Goal: Download file/media

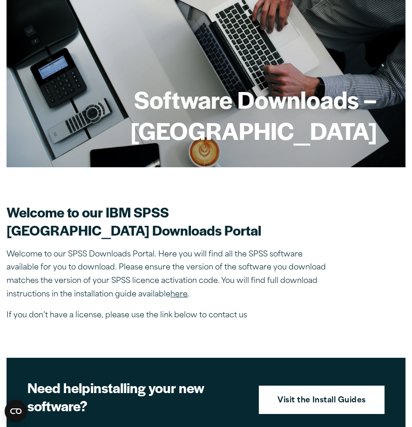
scroll to position [57, 0]
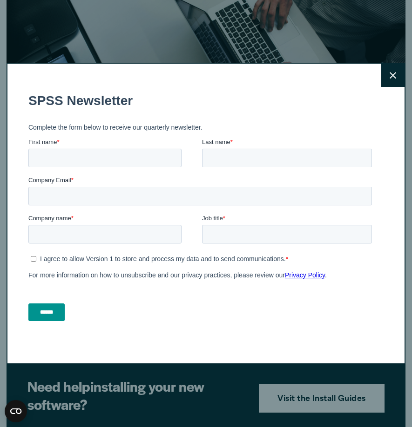
click at [395, 76] on icon at bounding box center [392, 75] width 7 height 7
click at [384, 82] on button "Close" at bounding box center [392, 75] width 23 height 23
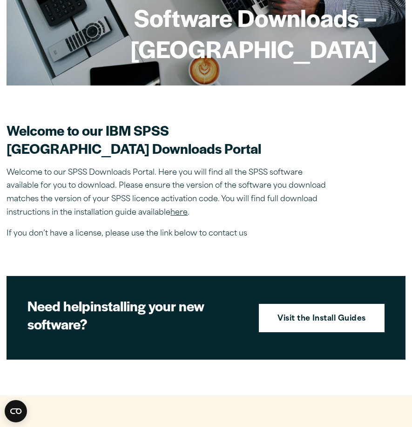
scroll to position [139, 0]
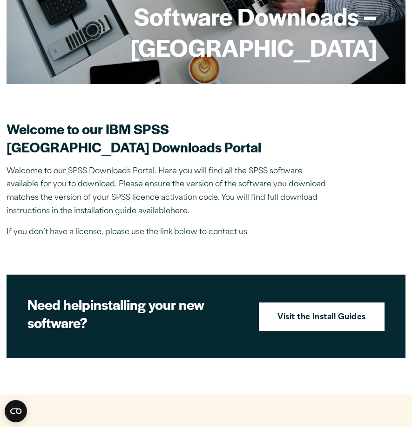
click at [177, 215] on link "here" at bounding box center [178, 211] width 17 height 7
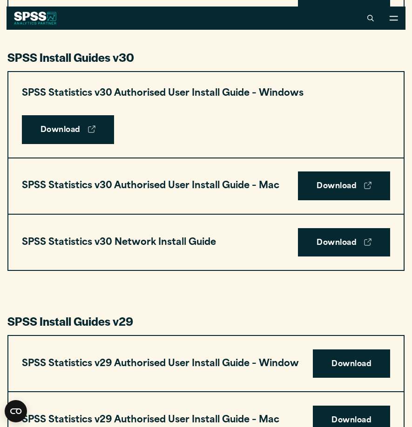
scroll to position [608, 0]
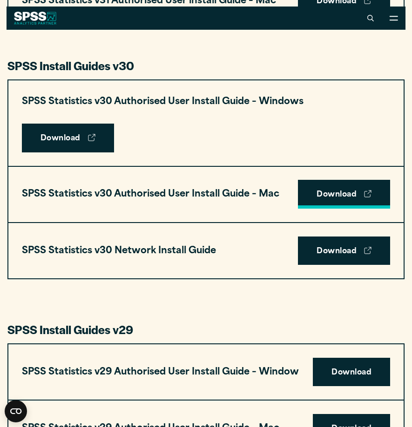
click at [334, 199] on link "Download" at bounding box center [344, 194] width 92 height 29
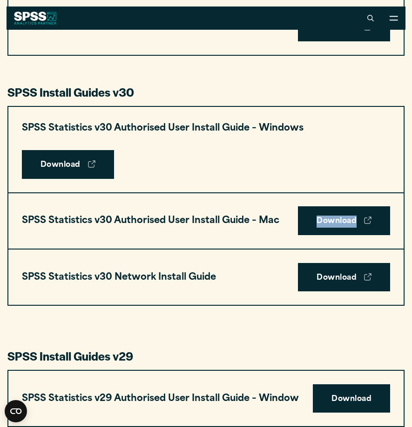
scroll to position [566, 0]
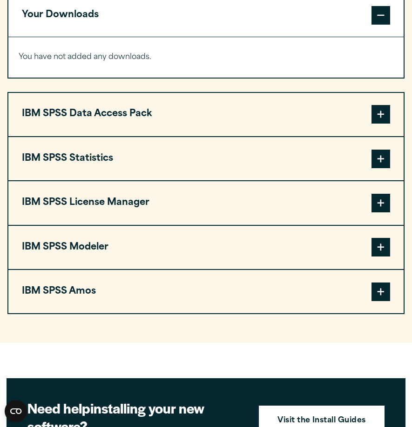
scroll to position [743, 0]
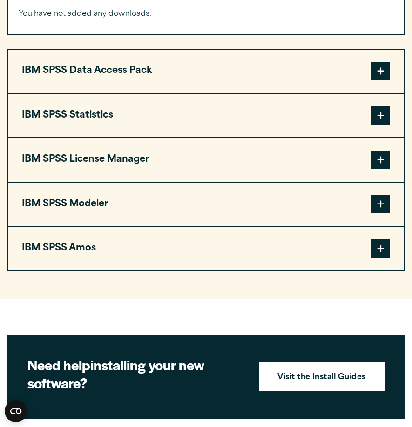
click at [385, 117] on span at bounding box center [380, 116] width 19 height 19
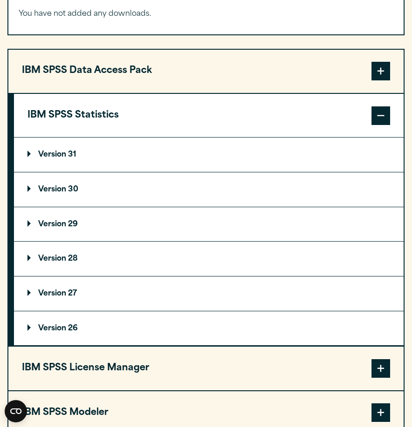
click at [40, 188] on p "Version 30" at bounding box center [52, 189] width 51 height 7
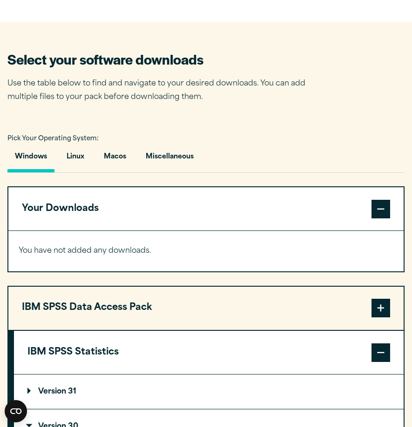
scroll to position [507, 0]
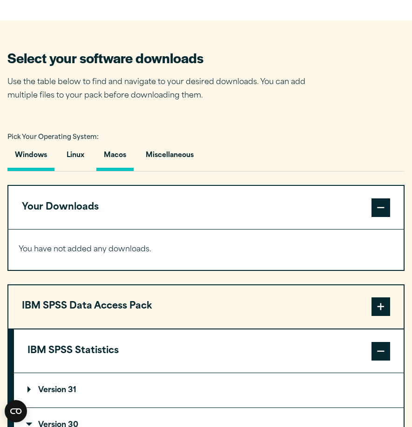
click at [115, 160] on button "Macos" at bounding box center [114, 158] width 37 height 27
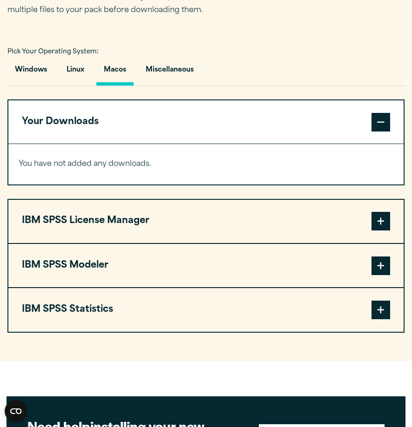
scroll to position [624, 0]
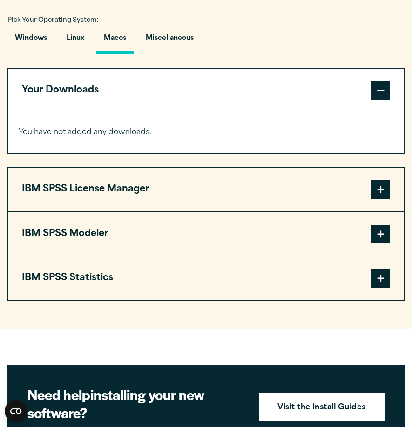
click at [376, 281] on span at bounding box center [380, 278] width 19 height 19
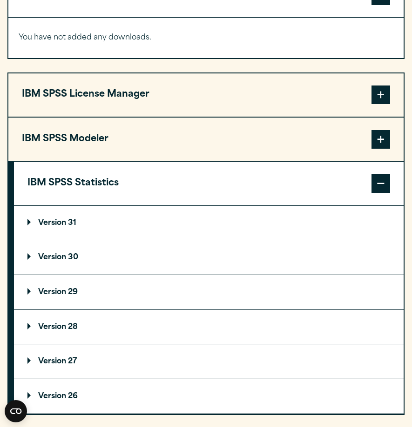
scroll to position [732, 0]
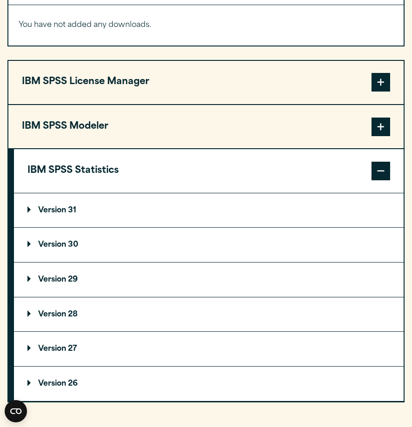
click at [184, 235] on summary "Version 30" at bounding box center [208, 245] width 389 height 34
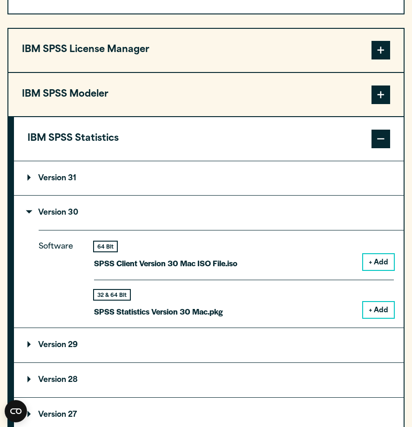
scroll to position [782, 0]
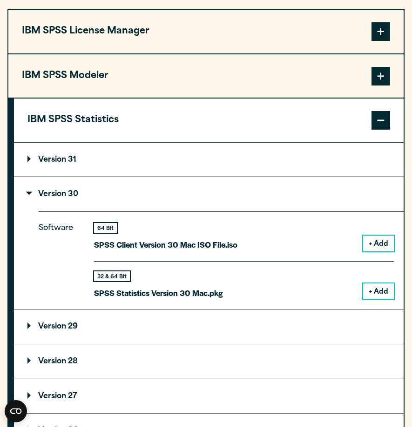
click at [387, 292] on button "+ Add" at bounding box center [378, 292] width 31 height 16
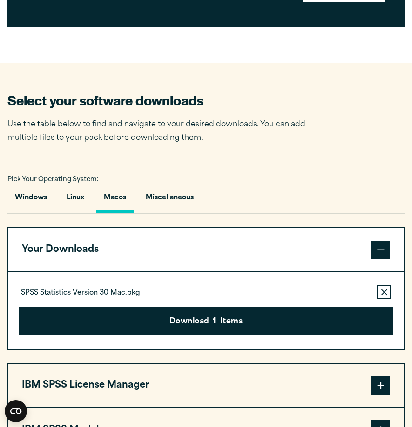
scroll to position [467, 0]
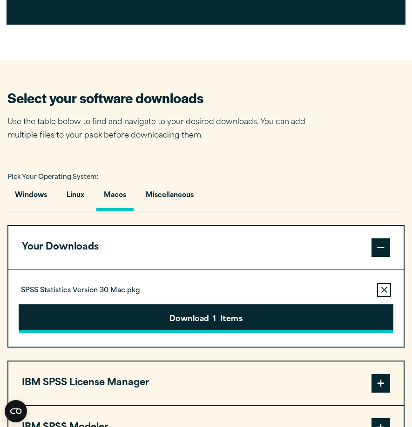
click at [217, 317] on button "Download 1 Items" at bounding box center [206, 319] width 375 height 29
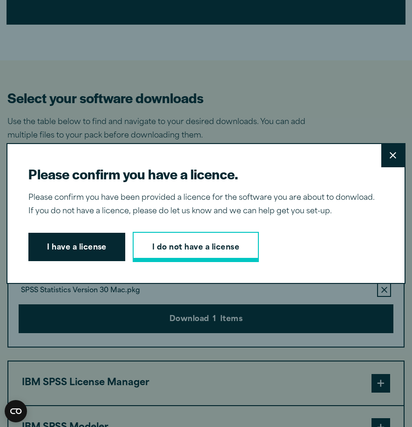
click at [175, 243] on link "I do not have a license" at bounding box center [196, 247] width 126 height 31
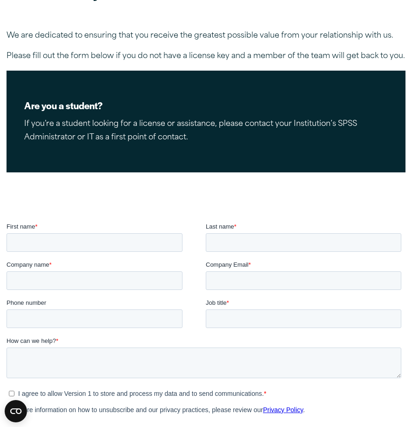
scroll to position [90, 0]
